Goal: Check status: Check status

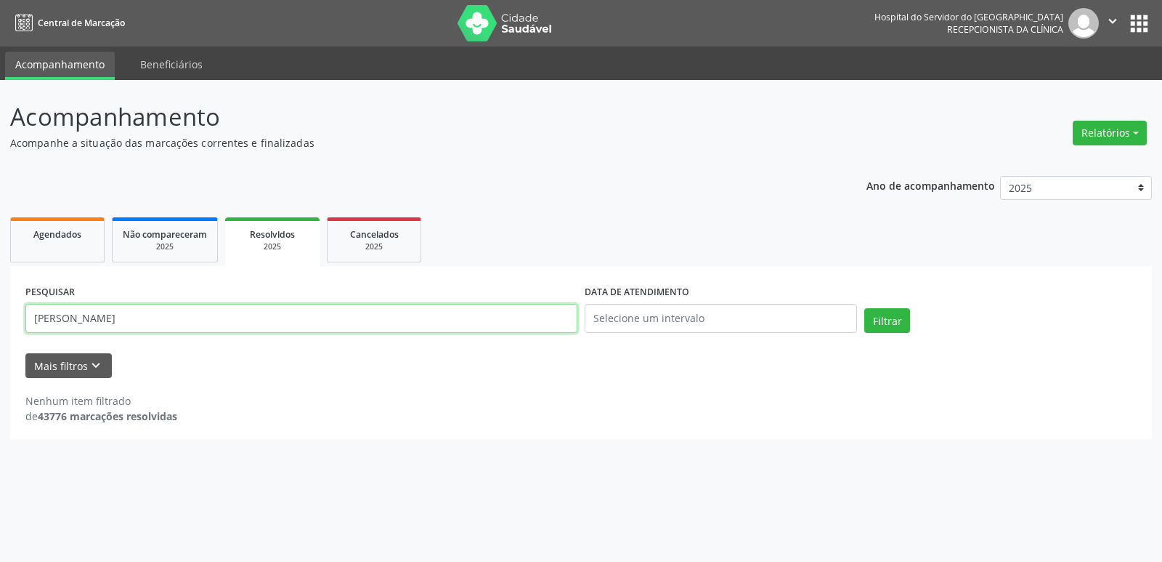
click at [182, 316] on input "[PERSON_NAME]" at bounding box center [301, 318] width 552 height 29
click at [886, 323] on button "Filtrar" at bounding box center [888, 320] width 46 height 25
click at [183, 318] on input "[PERSON_NAME]" at bounding box center [301, 318] width 552 height 29
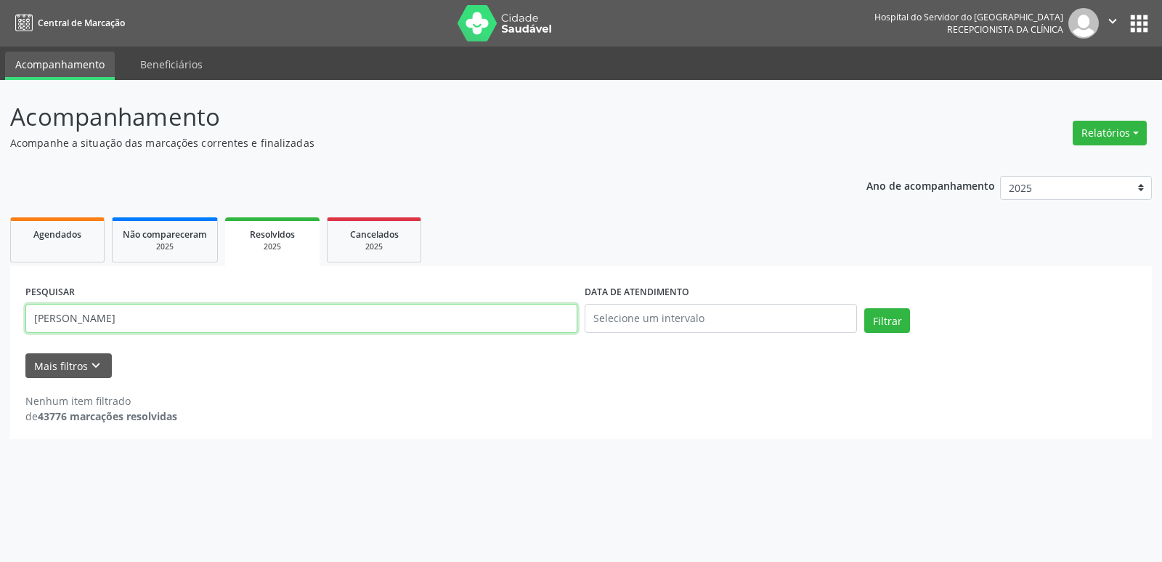
click at [183, 318] on input "[PERSON_NAME]" at bounding box center [301, 318] width 552 height 29
drag, startPoint x: 183, startPoint y: 318, endPoint x: 176, endPoint y: 319, distance: 7.3
click at [181, 318] on input "[PERSON_NAME]" at bounding box center [301, 318] width 552 height 29
click at [145, 320] on input "[PERSON_NAME]" at bounding box center [301, 318] width 552 height 29
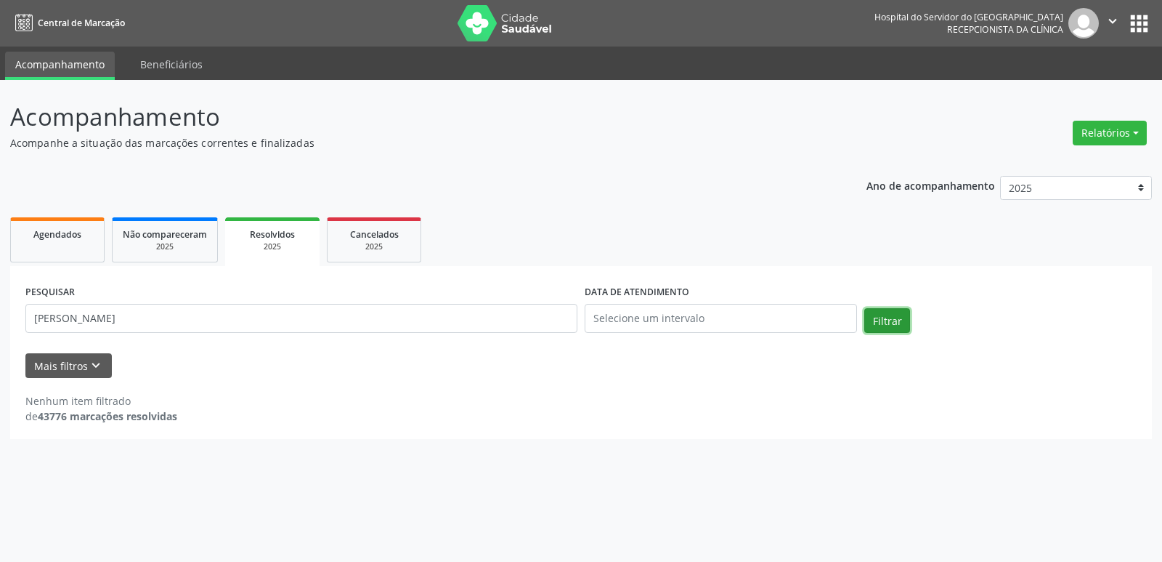
click at [889, 321] on button "Filtrar" at bounding box center [888, 320] width 46 height 25
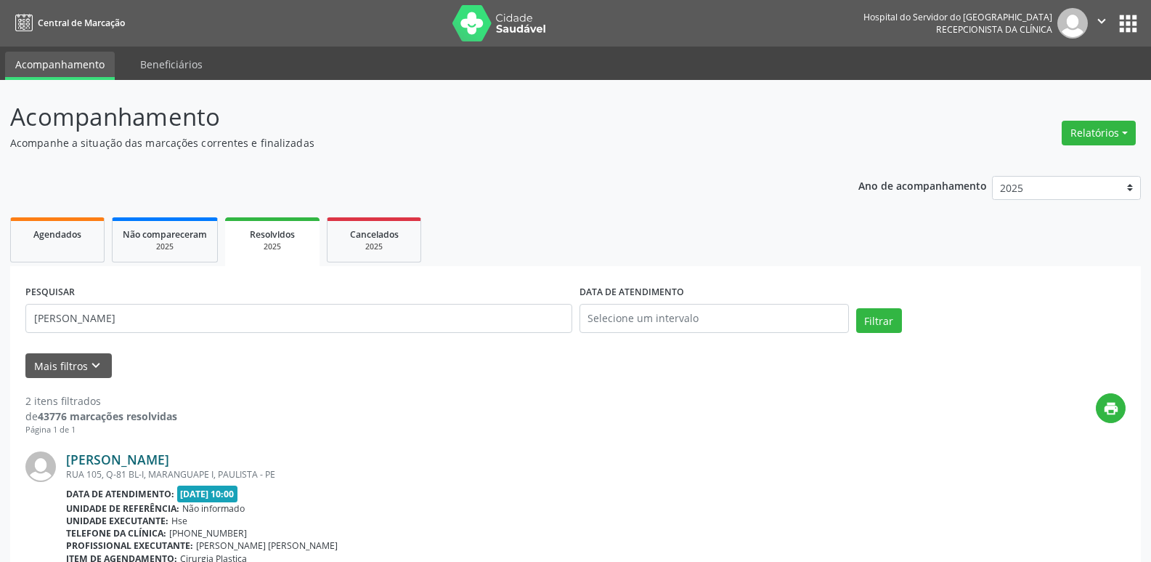
click at [169, 461] on link "[PERSON_NAME]" at bounding box center [117, 459] width 103 height 16
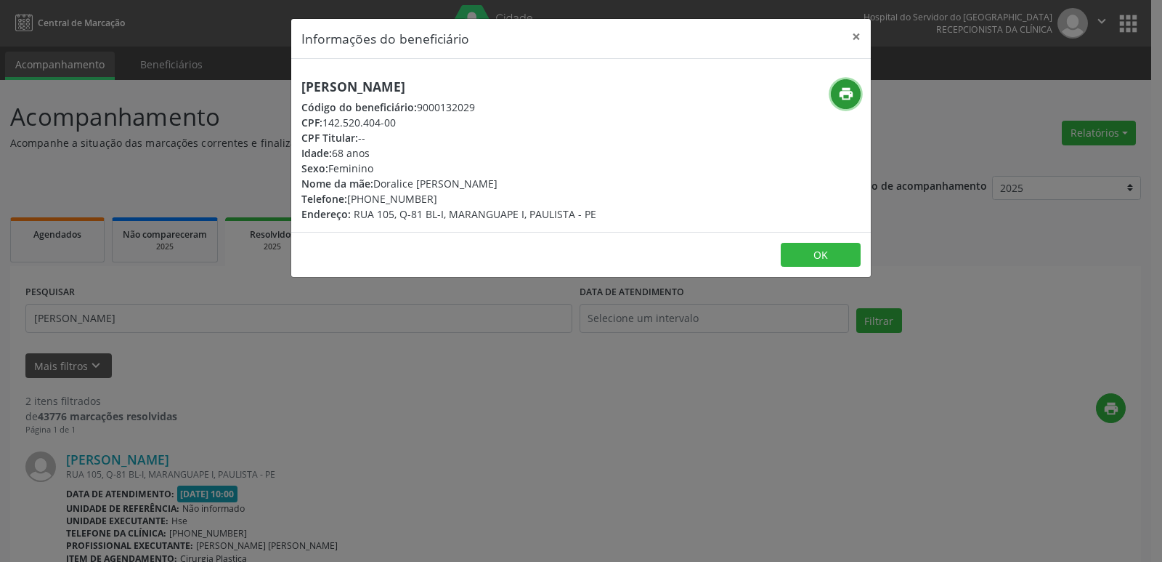
click at [847, 95] on icon "print" at bounding box center [846, 94] width 16 height 16
click at [859, 37] on button "×" at bounding box center [856, 37] width 29 height 36
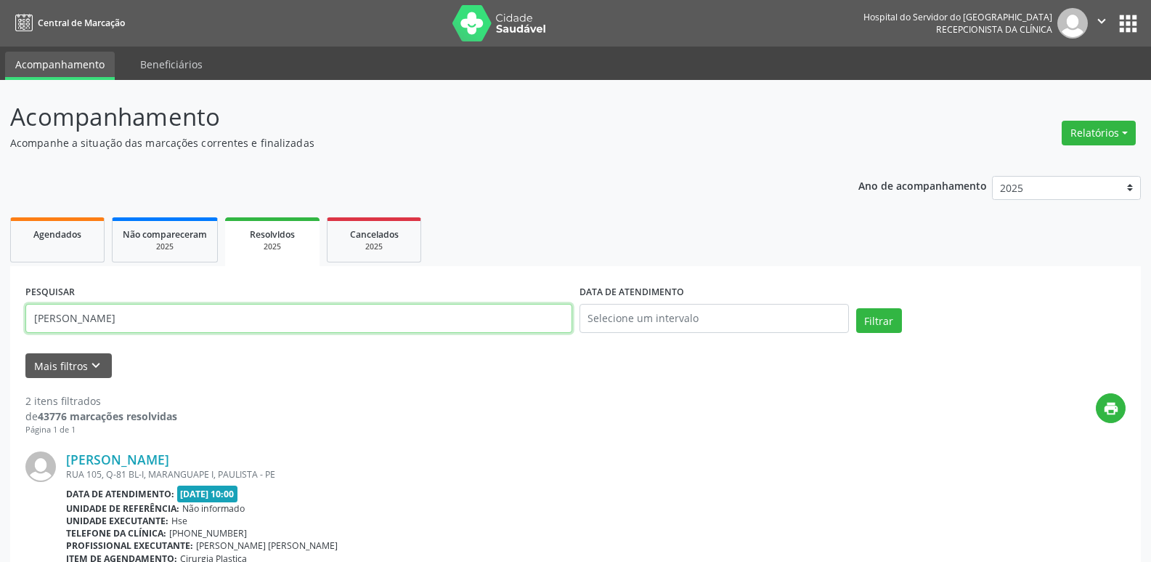
drag, startPoint x: 209, startPoint y: 320, endPoint x: 20, endPoint y: 345, distance: 189.9
click at [20, 345] on div "PESQUISAR [PERSON_NAME] DATA DE ATENDIMENTO Filtrar UNIDADE EXECUTANTE Selecion…" at bounding box center [575, 568] width 1131 height 604
click at [868, 318] on button "Filtrar" at bounding box center [880, 320] width 46 height 25
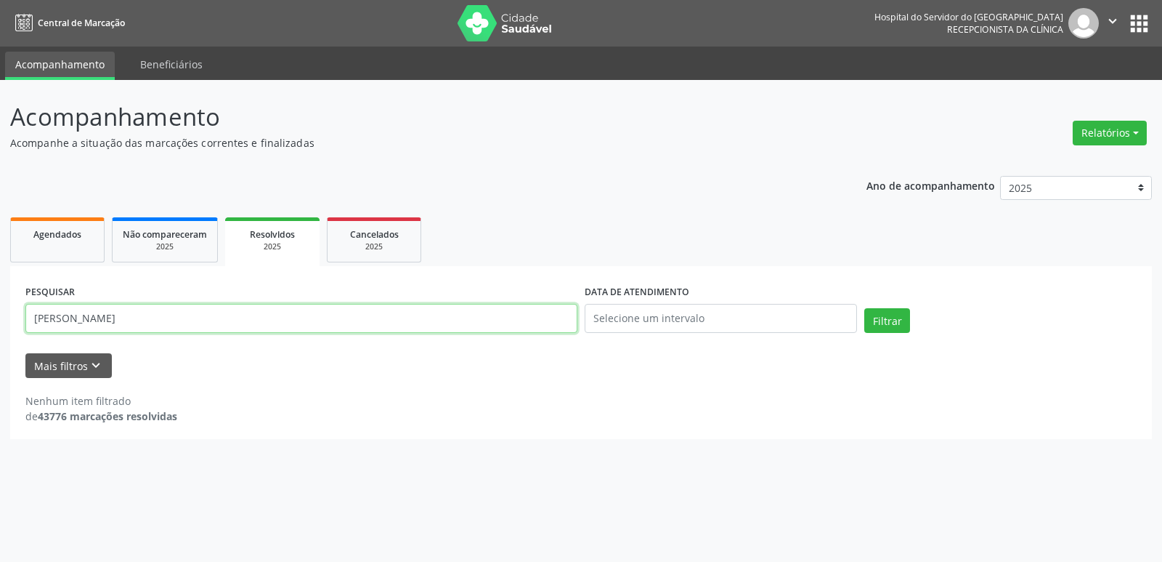
click at [167, 322] on input "[PERSON_NAME]" at bounding box center [301, 318] width 552 height 29
click at [889, 315] on button "Filtrar" at bounding box center [888, 320] width 46 height 25
click at [118, 319] on input "[PERSON_NAME]" at bounding box center [301, 318] width 552 height 29
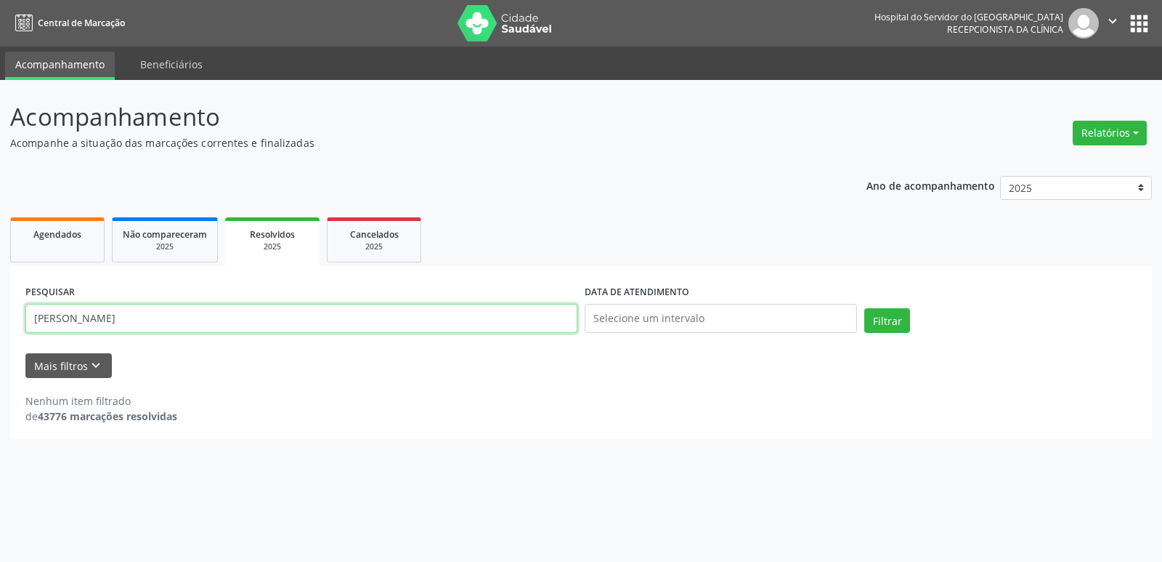
click at [118, 319] on input "[PERSON_NAME]" at bounding box center [301, 318] width 552 height 29
click at [886, 315] on button "Filtrar" at bounding box center [888, 320] width 46 height 25
click at [108, 320] on input "[PERSON_NAME]" at bounding box center [301, 318] width 552 height 29
type input "[PERSON_NAME]"
click at [885, 318] on button "Filtrar" at bounding box center [888, 320] width 46 height 25
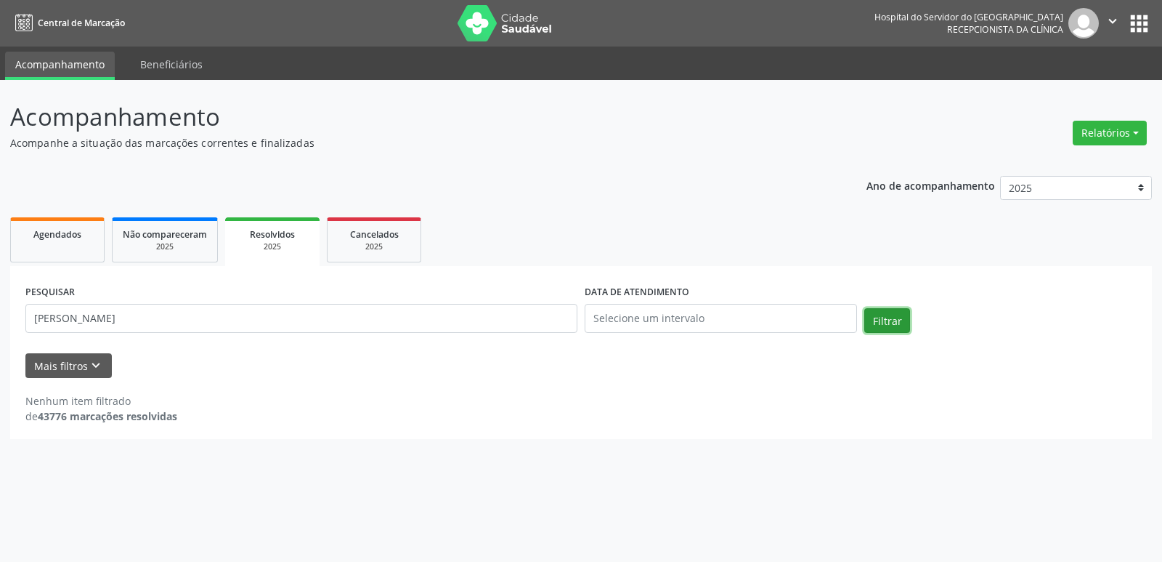
click at [885, 316] on button "Filtrar" at bounding box center [888, 320] width 46 height 25
